Goal: Communication & Community: Connect with others

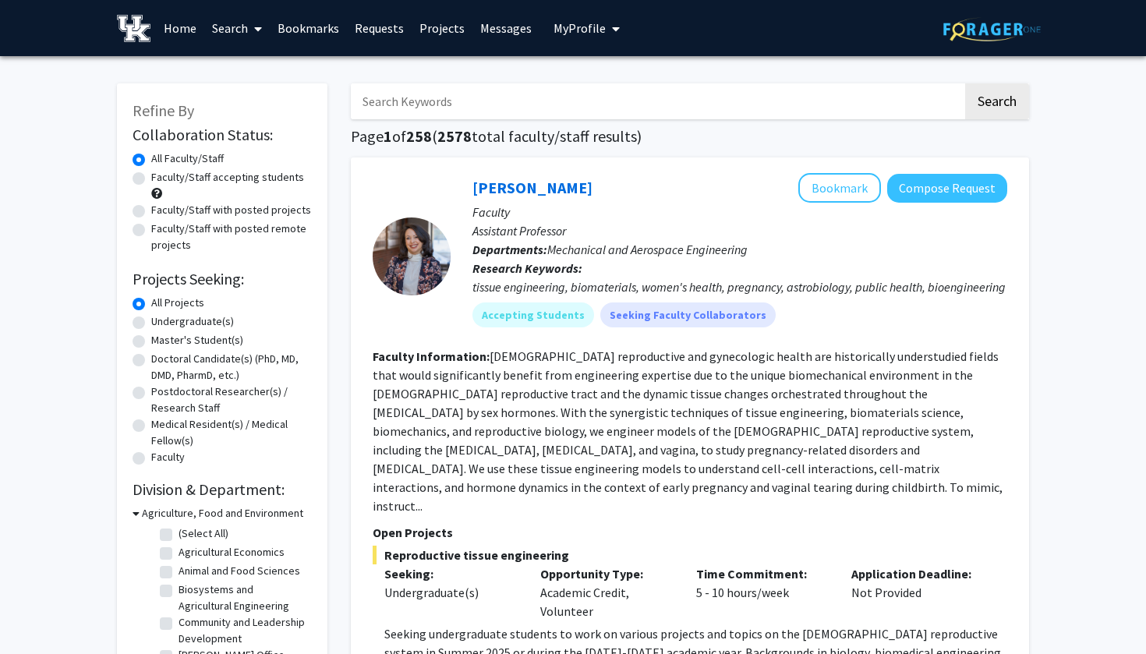
click at [483, 33] on link "Messages" at bounding box center [505, 28] width 67 height 55
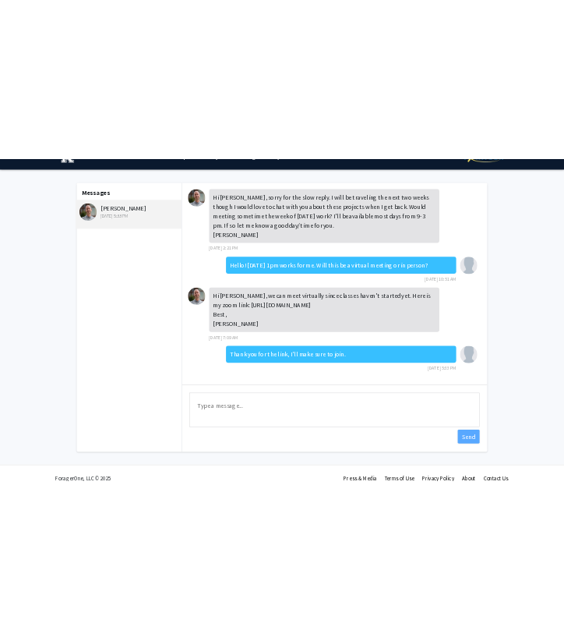
scroll to position [49, 0]
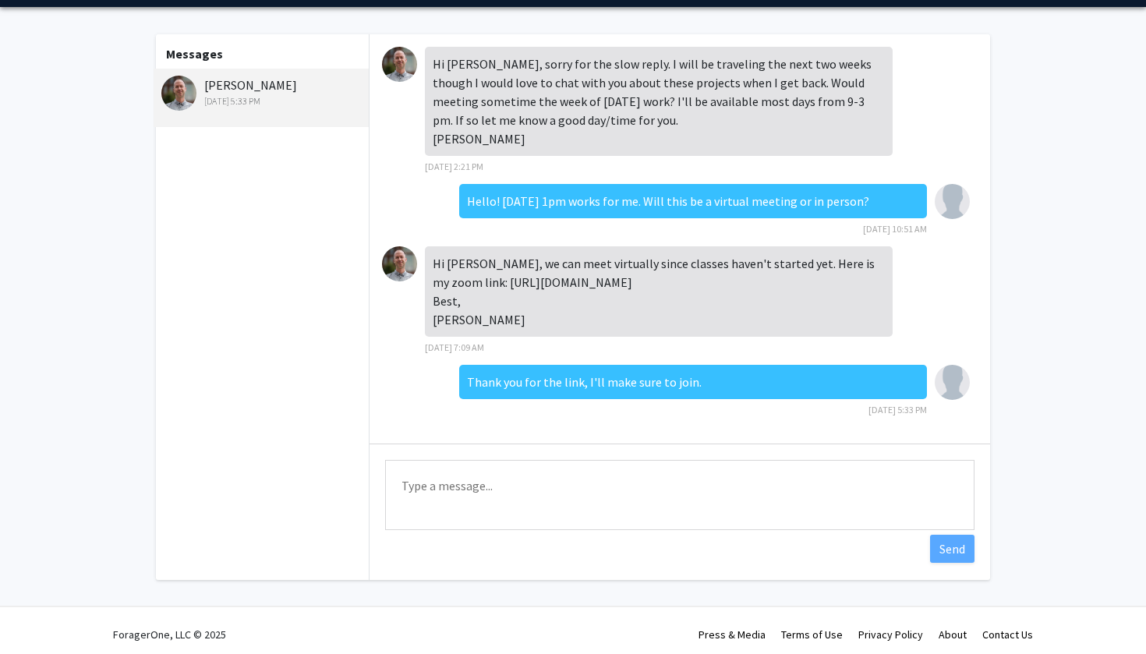
click at [461, 292] on div "Hi [PERSON_NAME], we can meet virtually since classes haven't started yet. Here…" at bounding box center [659, 291] width 468 height 90
drag, startPoint x: 456, startPoint y: 288, endPoint x: 683, endPoint y: 293, distance: 226.9
click at [683, 293] on div "Hi [PERSON_NAME], we can meet virtually since classes haven't started yet. Here…" at bounding box center [659, 291] width 468 height 90
copy div "[URL][DOMAIN_NAME]"
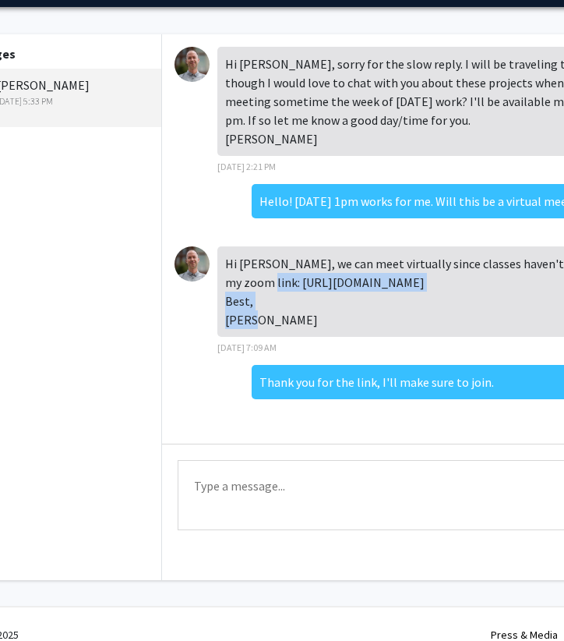
scroll to position [46, 108]
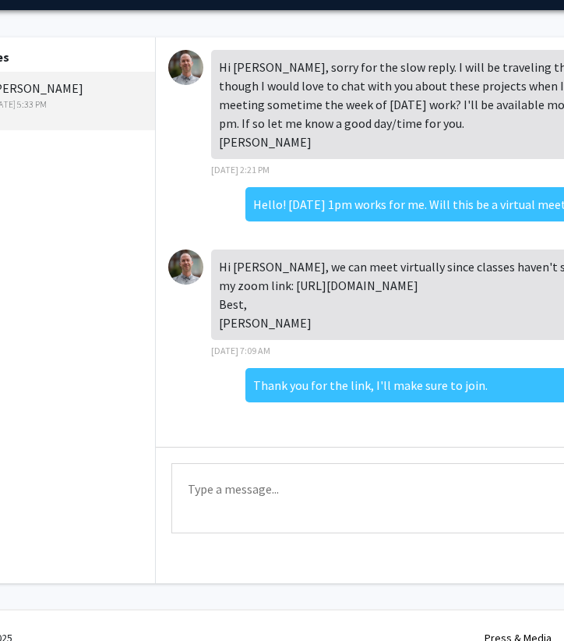
click at [230, 239] on div "Hello! [DATE] 1pm works for me. Will this be a virtual meeting or in person? [D…" at bounding box center [465, 218] width 595 height 62
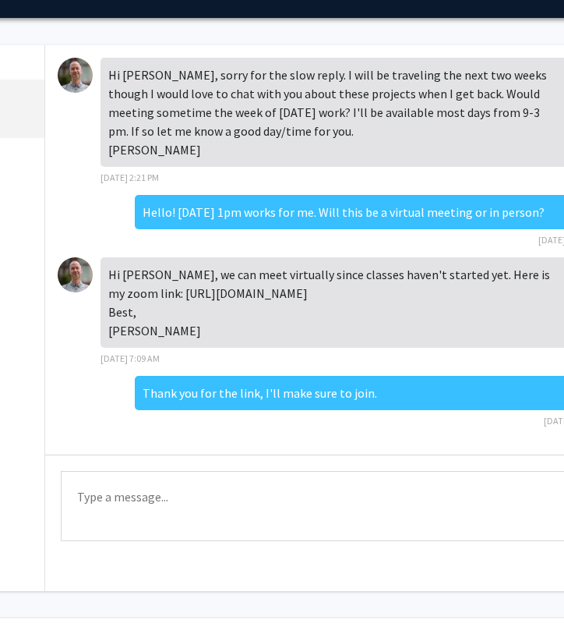
scroll to position [15, 0]
click at [133, 299] on div "Hi [PERSON_NAME], we can meet virtually since classes haven't started yet. Here…" at bounding box center [335, 302] width 468 height 90
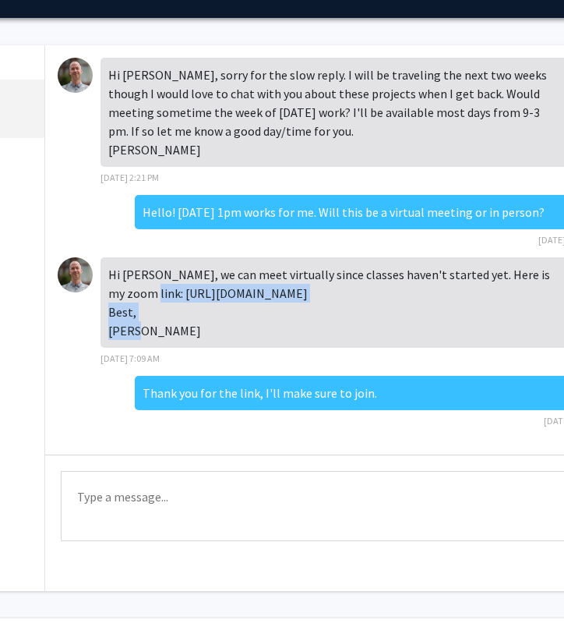
drag, startPoint x: 133, startPoint y: 300, endPoint x: 348, endPoint y: 299, distance: 215.1
click at [348, 299] on div "Hi [PERSON_NAME], we can meet virtually since classes haven't started yet. Here…" at bounding box center [335, 302] width 468 height 90
copy div "[URL][DOMAIN_NAME]"
click at [185, 300] on div "Hi [PERSON_NAME], we can meet virtually since classes haven't started yet. Here…" at bounding box center [335, 302] width 468 height 90
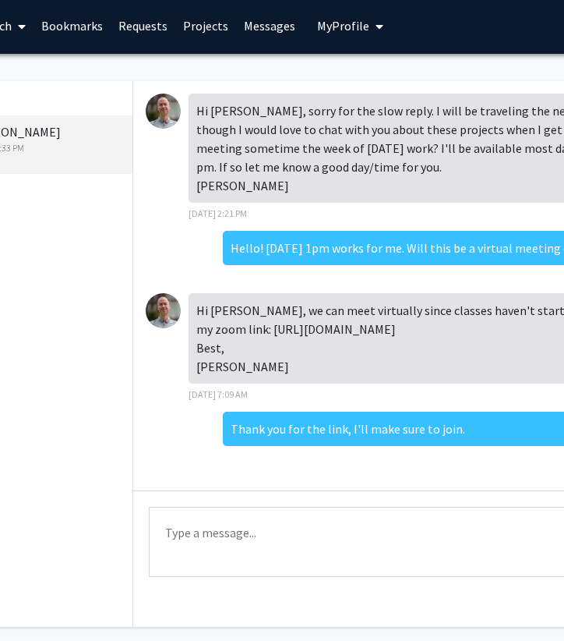
scroll to position [2, 146]
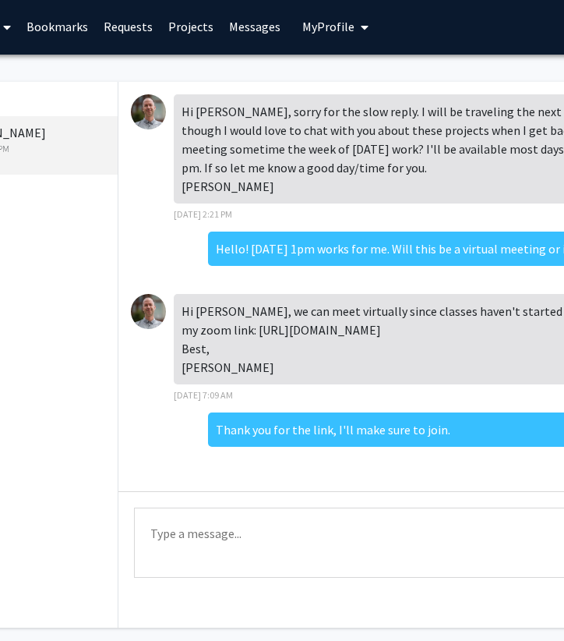
click at [51, 214] on div "Messages [PERSON_NAME] [DATE] 5:33 PM" at bounding box center [10, 355] width 215 height 546
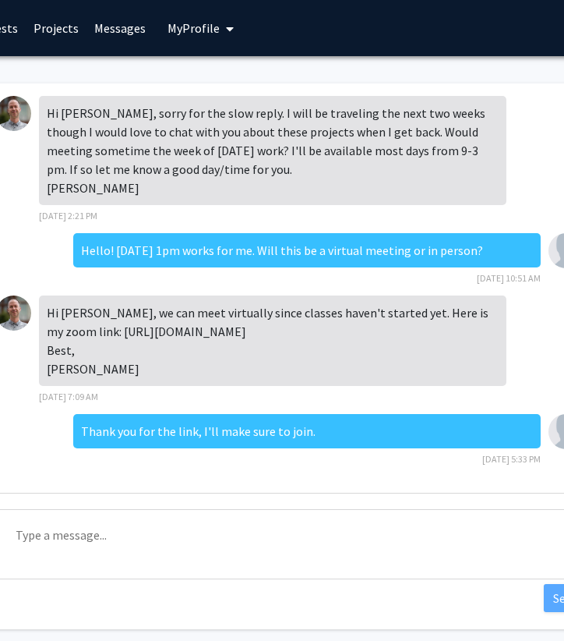
scroll to position [0, 280]
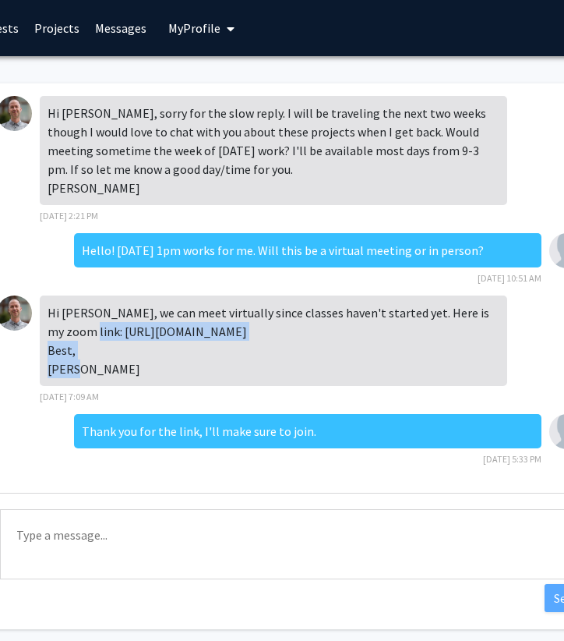
drag, startPoint x: 74, startPoint y: 352, endPoint x: 299, endPoint y: 359, distance: 225.4
click at [299, 359] on div "Hi [PERSON_NAME], we can meet virtually since classes haven't started yet. Here…" at bounding box center [274, 340] width 468 height 90
copy div "[URL][DOMAIN_NAME]"
click at [192, 349] on div "Hi [PERSON_NAME], we can meet virtually since classes haven't started yet. Here…" at bounding box center [274, 340] width 468 height 90
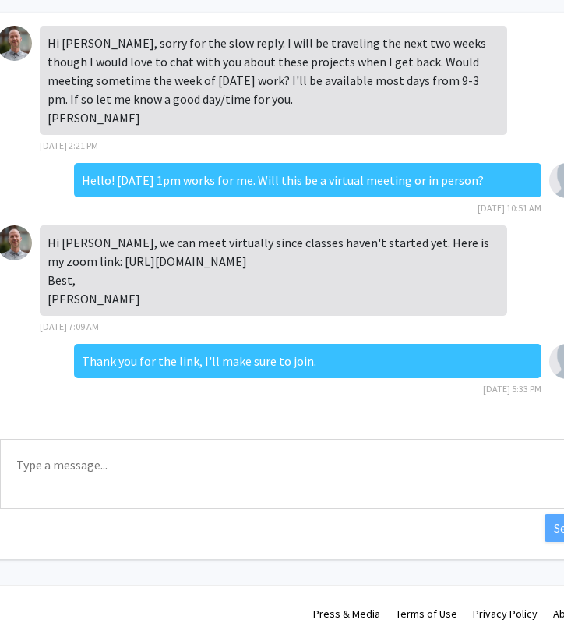
scroll to position [15, 0]
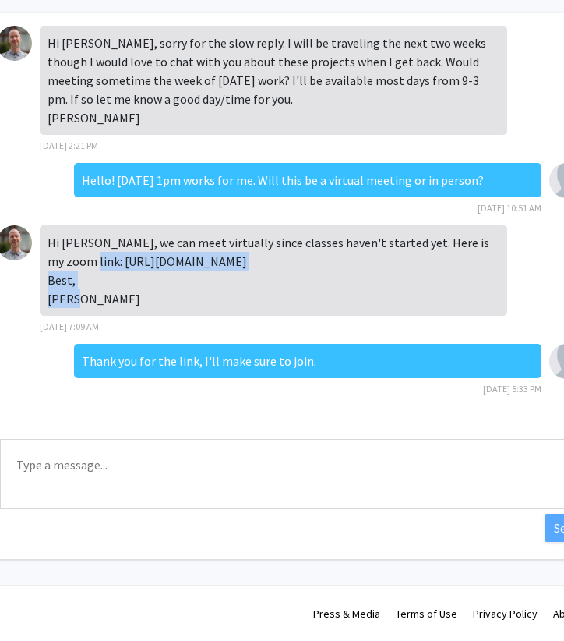
drag, startPoint x: 72, startPoint y: 266, endPoint x: 281, endPoint y: 268, distance: 208.9
click at [281, 268] on div "Hi [PERSON_NAME], we can meet virtually since classes haven't started yet. Here…" at bounding box center [274, 270] width 468 height 90
copy div "[URL][DOMAIN_NAME]"
click at [160, 264] on div "Hi [PERSON_NAME], we can meet virtually since classes haven't started yet. Here…" at bounding box center [274, 270] width 468 height 90
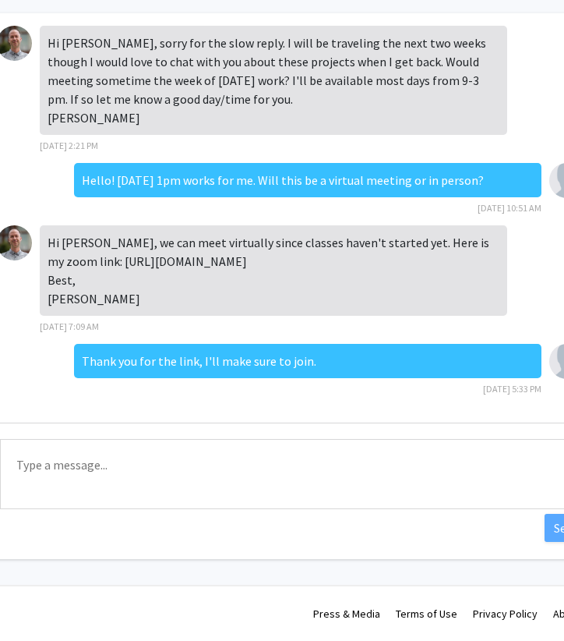
scroll to position [15, 0]
